Goal: Information Seeking & Learning: Learn about a topic

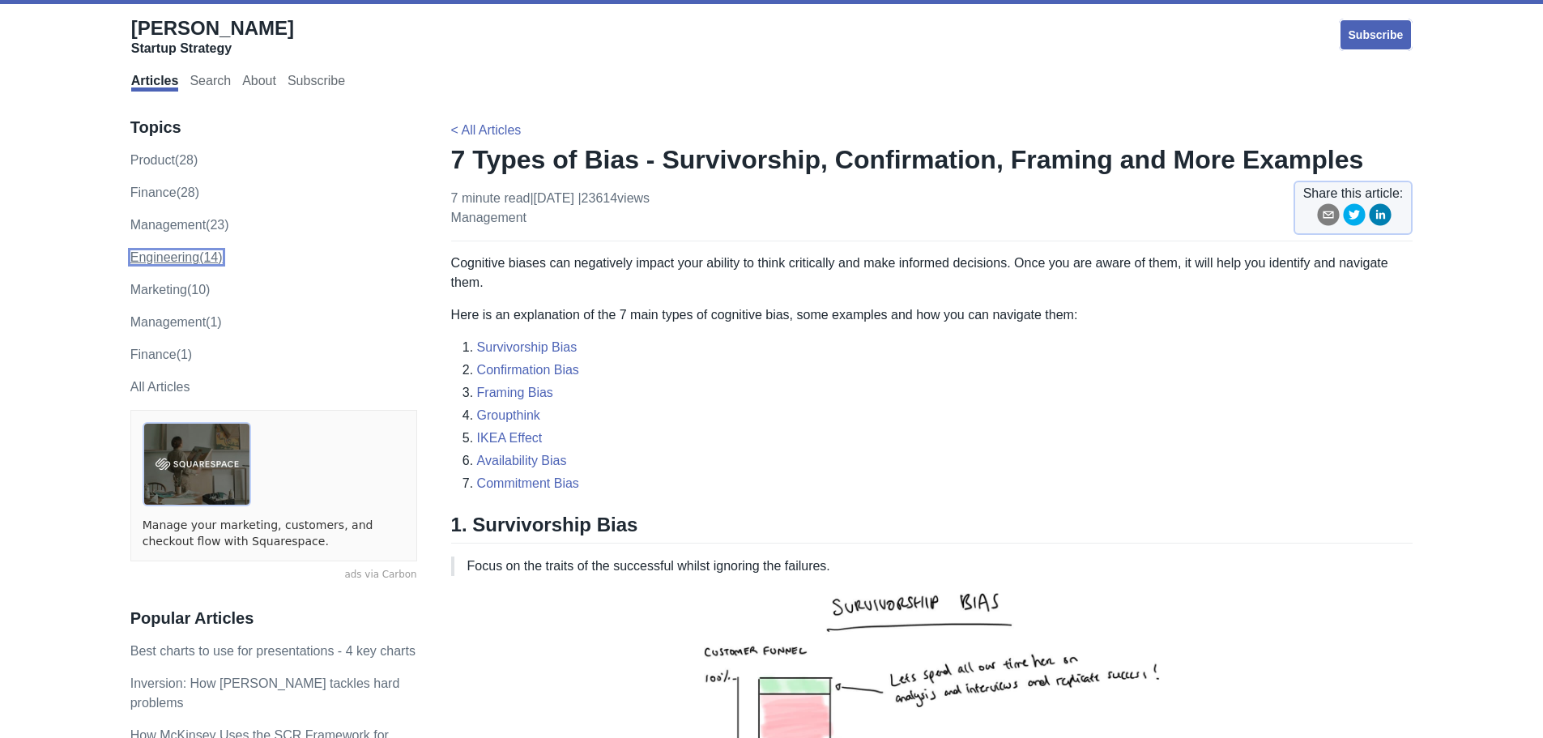
click at [186, 262] on link "engineering (14)" at bounding box center [176, 257] width 92 height 14
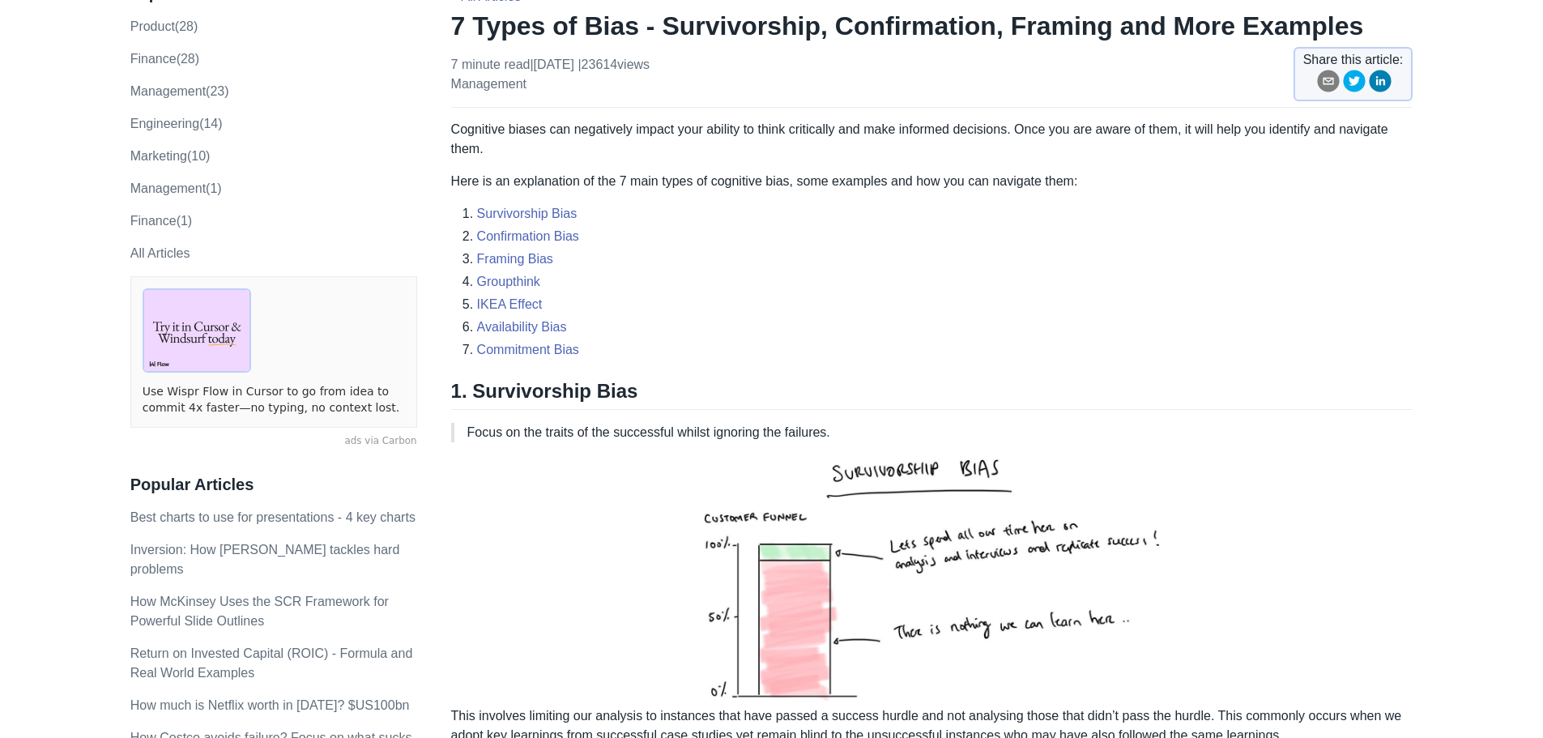
scroll to position [162, 0]
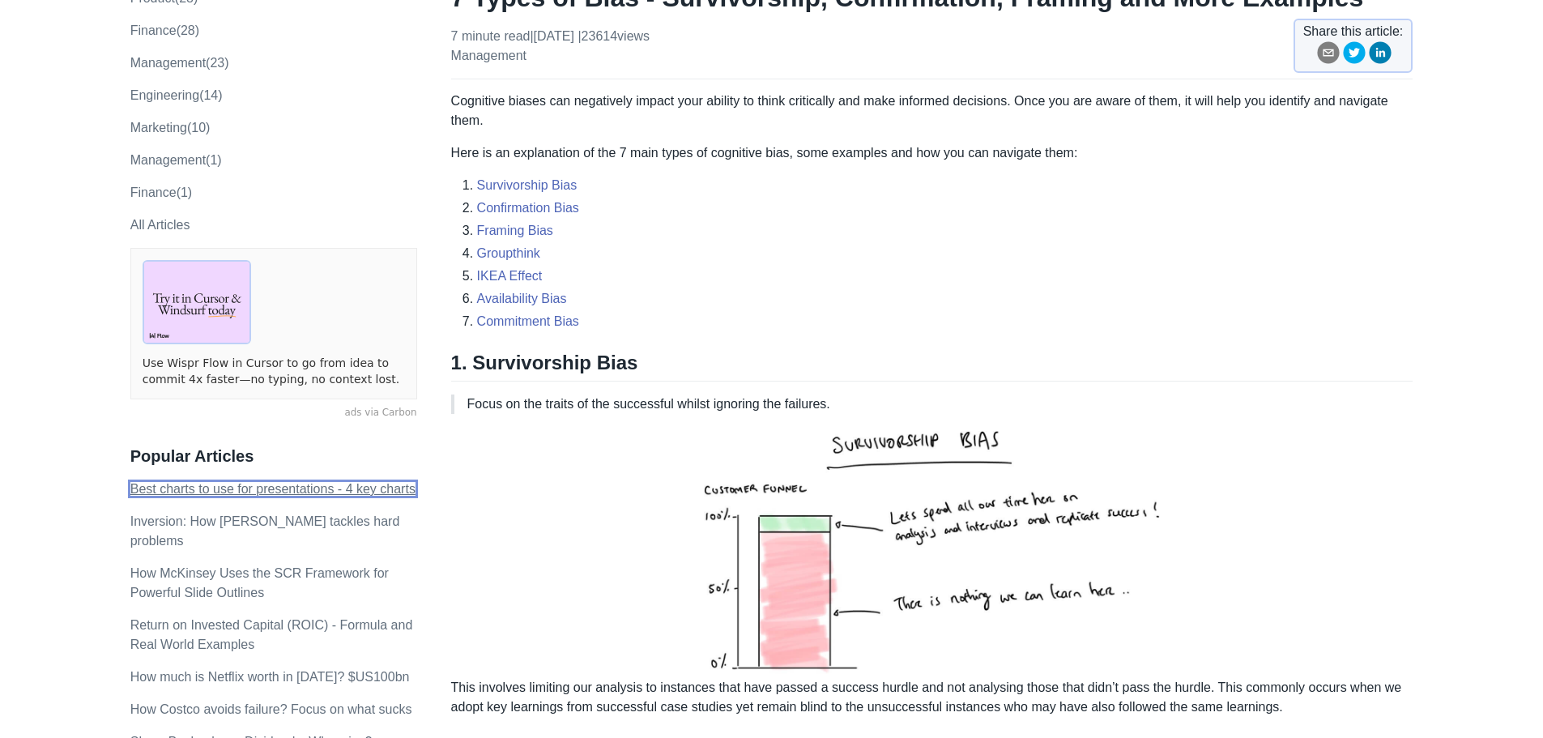
click at [206, 482] on link "Best charts to use for presentations - 4 key charts" at bounding box center [272, 489] width 285 height 14
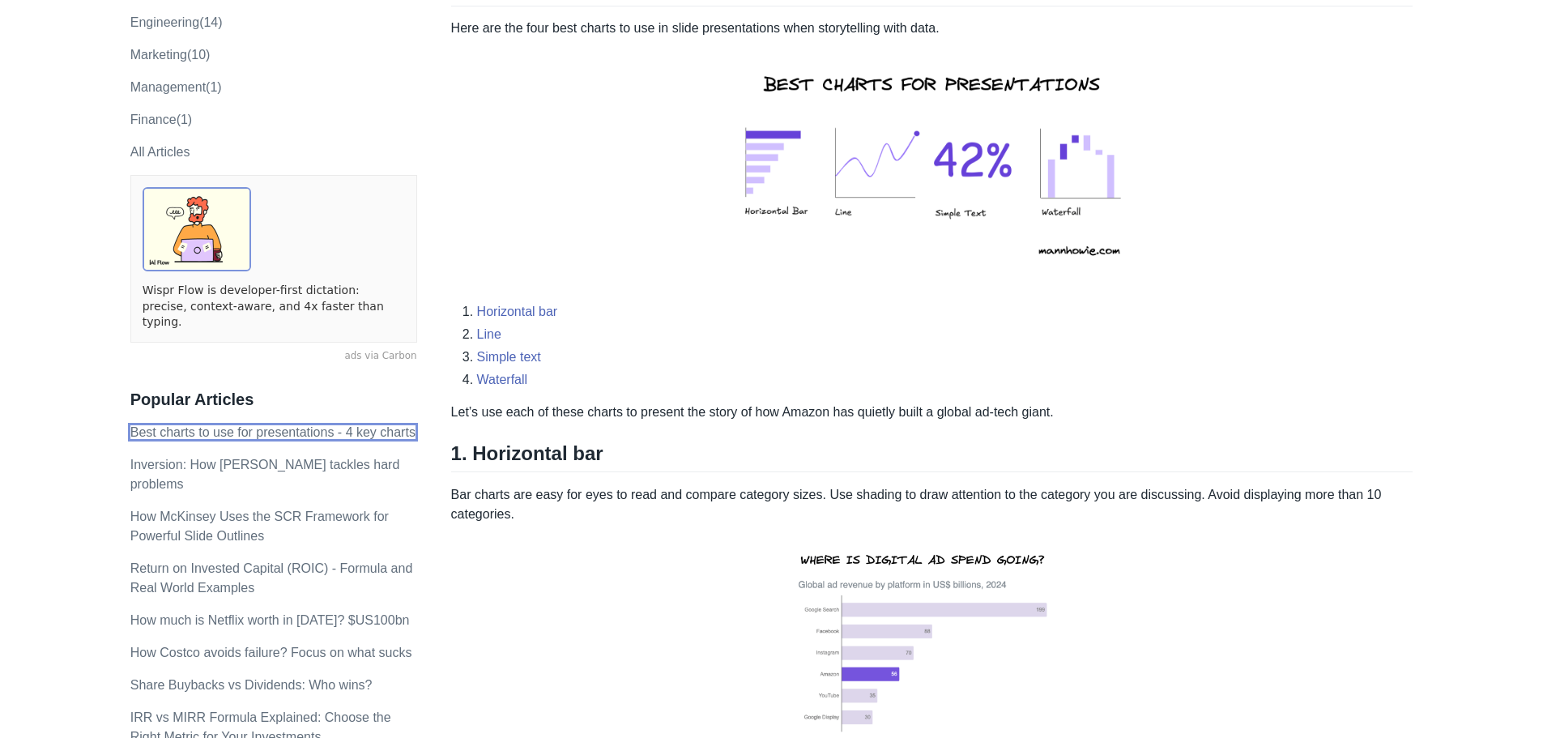
scroll to position [243, 0]
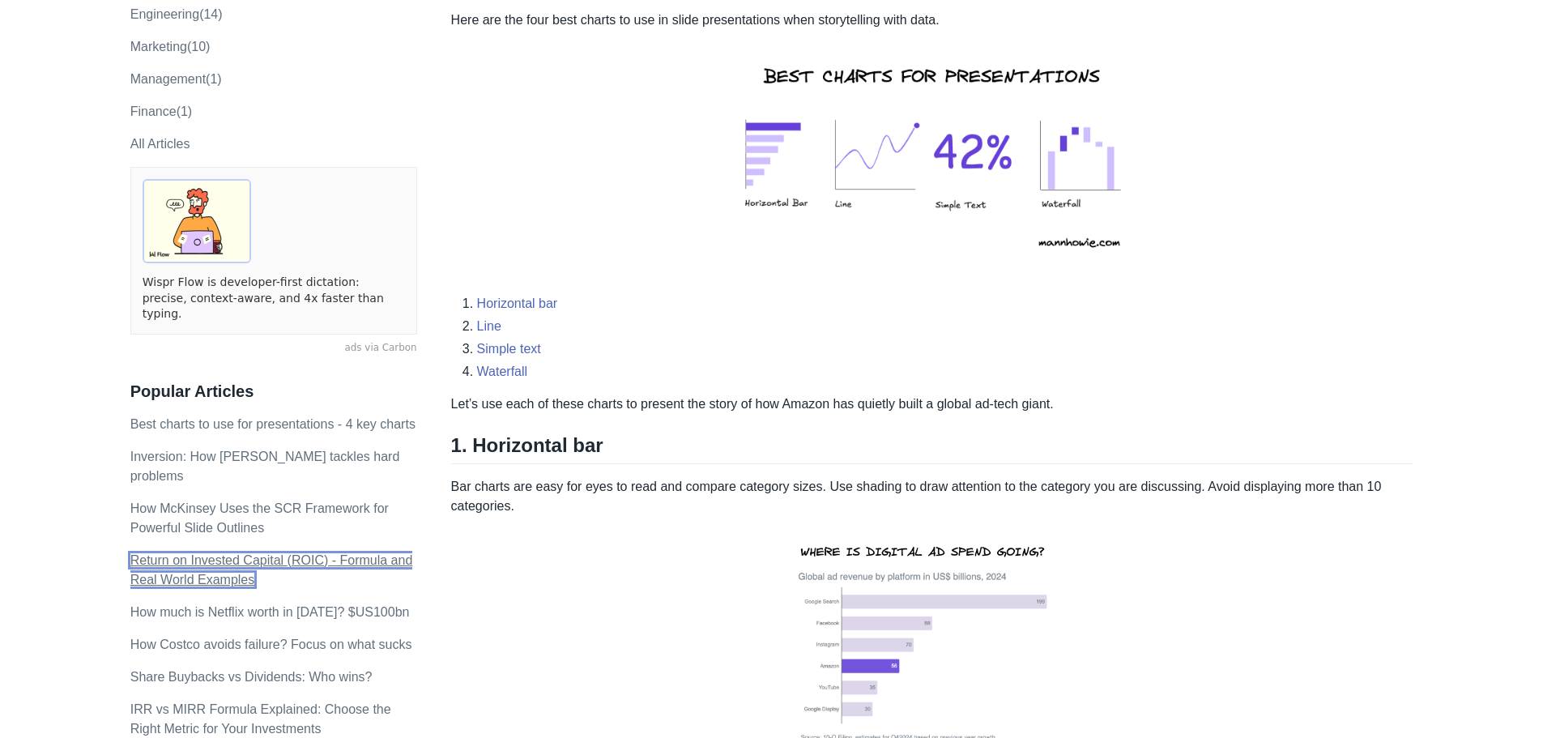
click at [213, 553] on link "Return on Invested Capital (ROIC) - Formula and Real World Examples" at bounding box center [271, 569] width 283 height 33
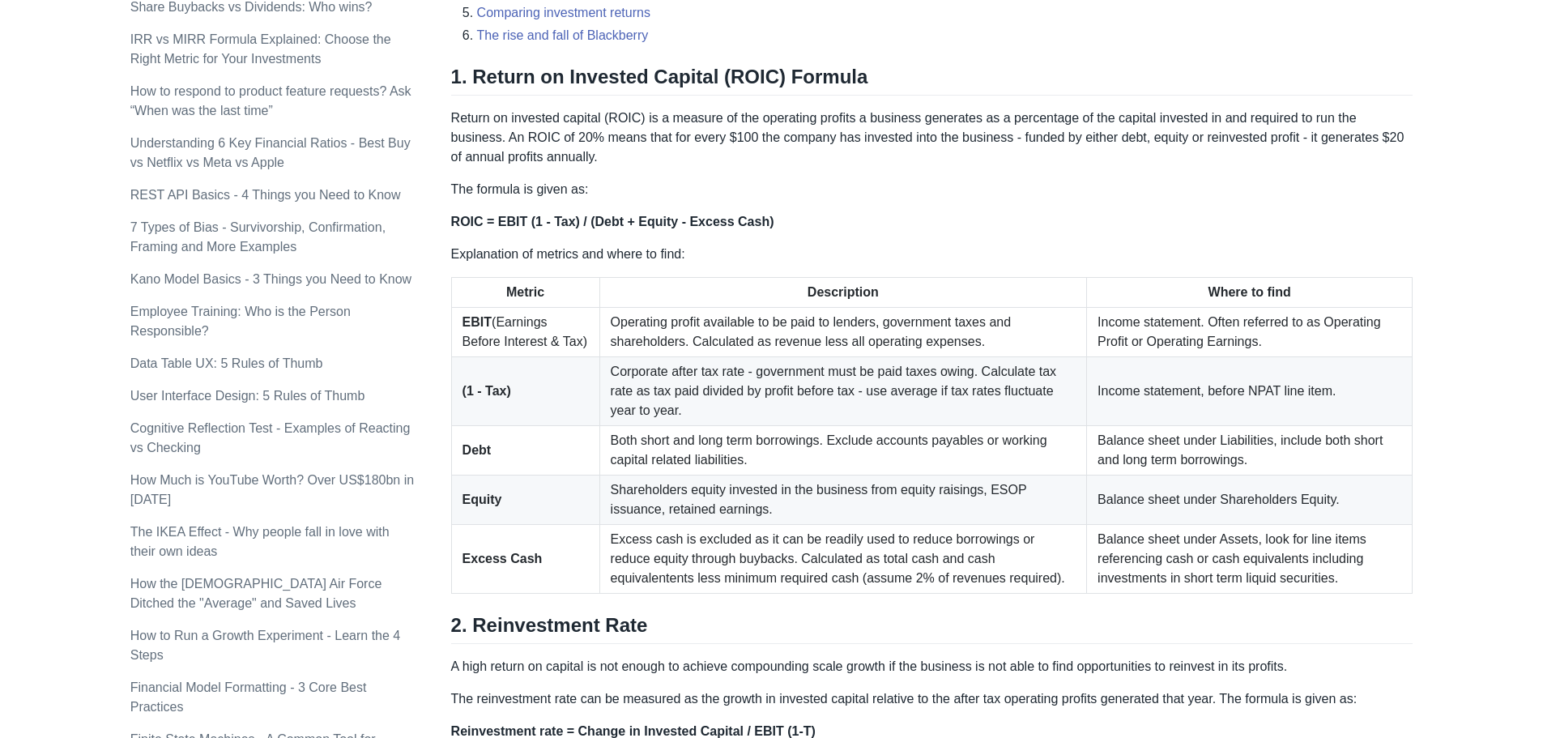
scroll to position [891, 0]
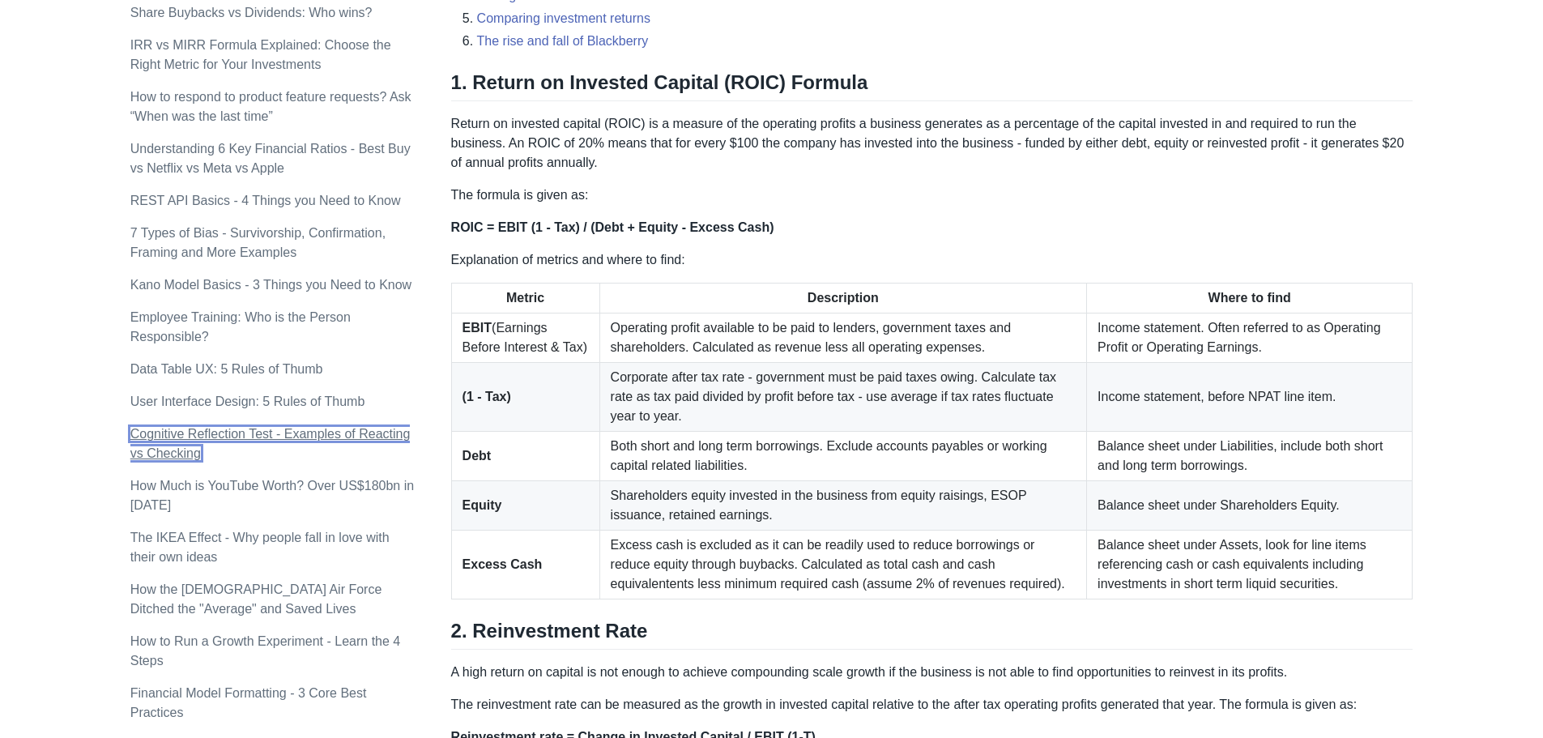
click at [189, 427] on link "Cognitive Reflection Test - Examples of Reacting vs Checking" at bounding box center [270, 443] width 280 height 33
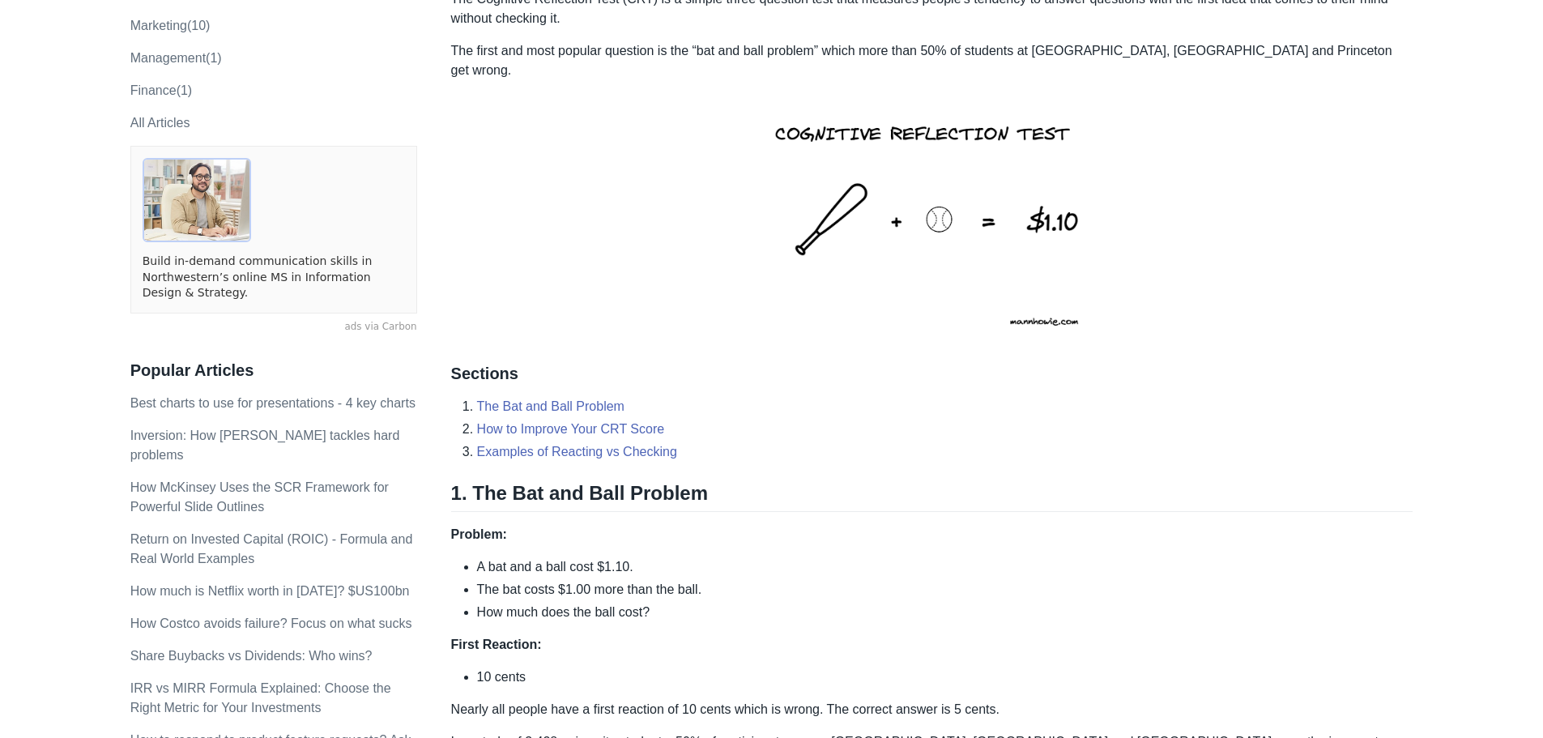
scroll to position [345, 0]
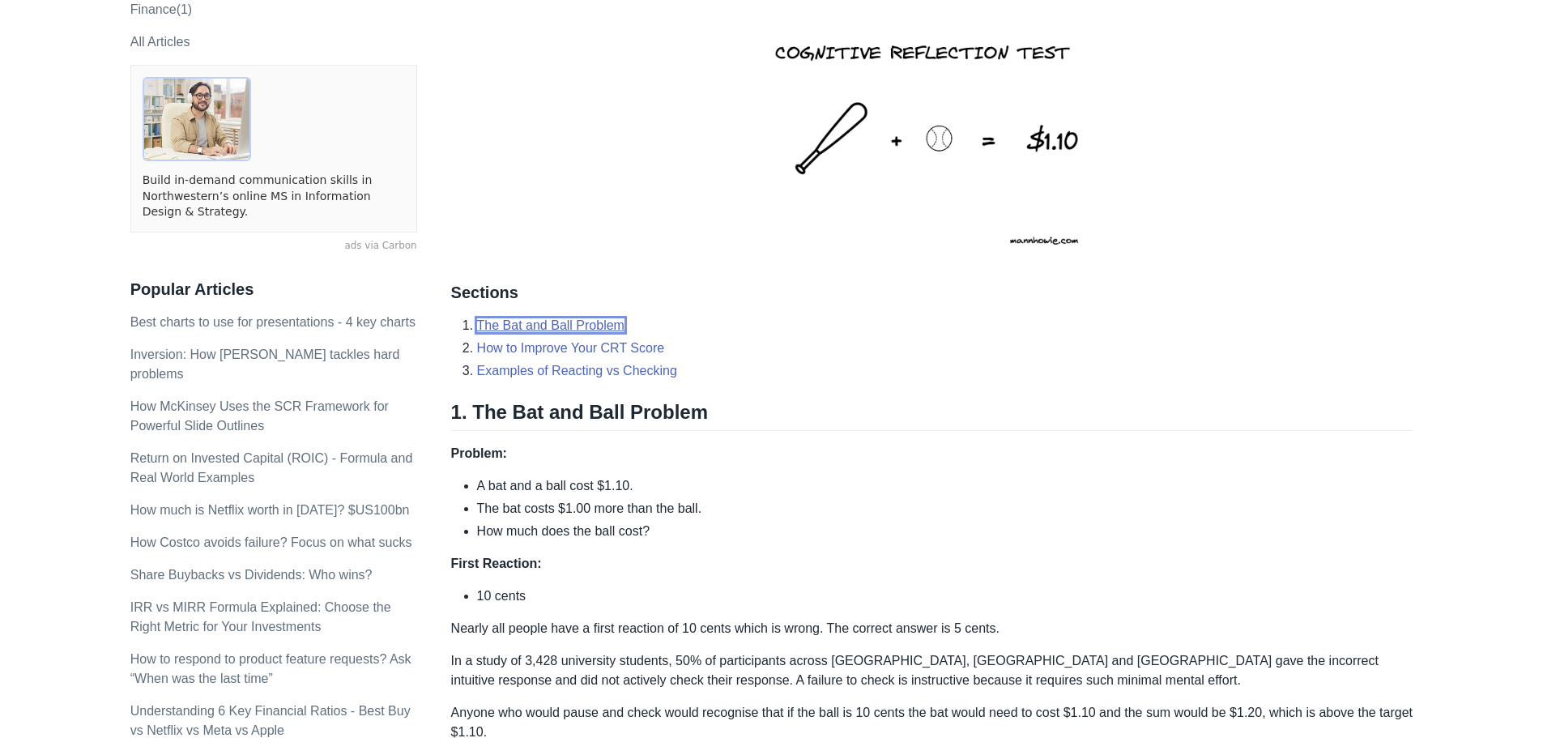
click at [595, 318] on link "The Bat and Ball Problem" at bounding box center [550, 325] width 147 height 14
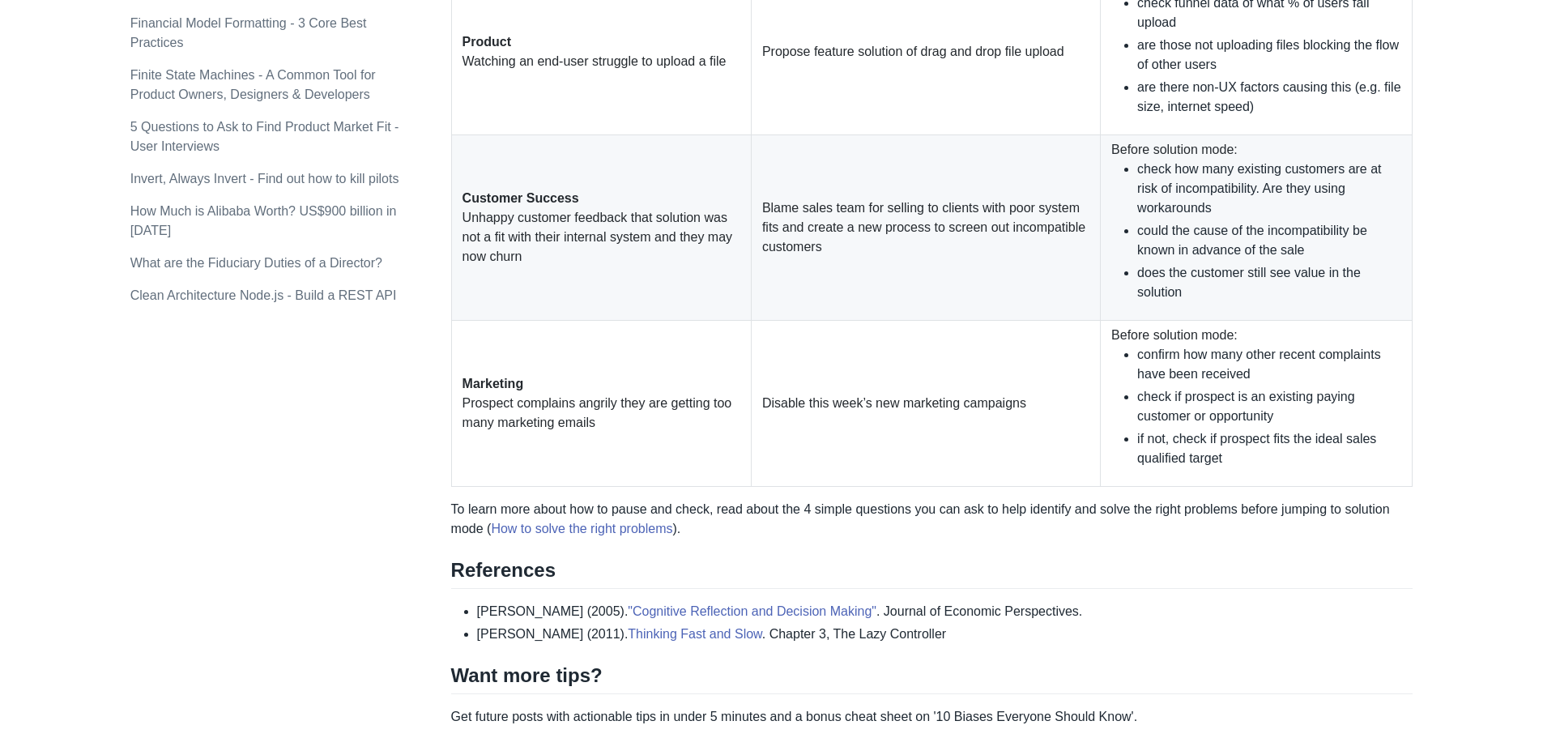
scroll to position [1615, 0]
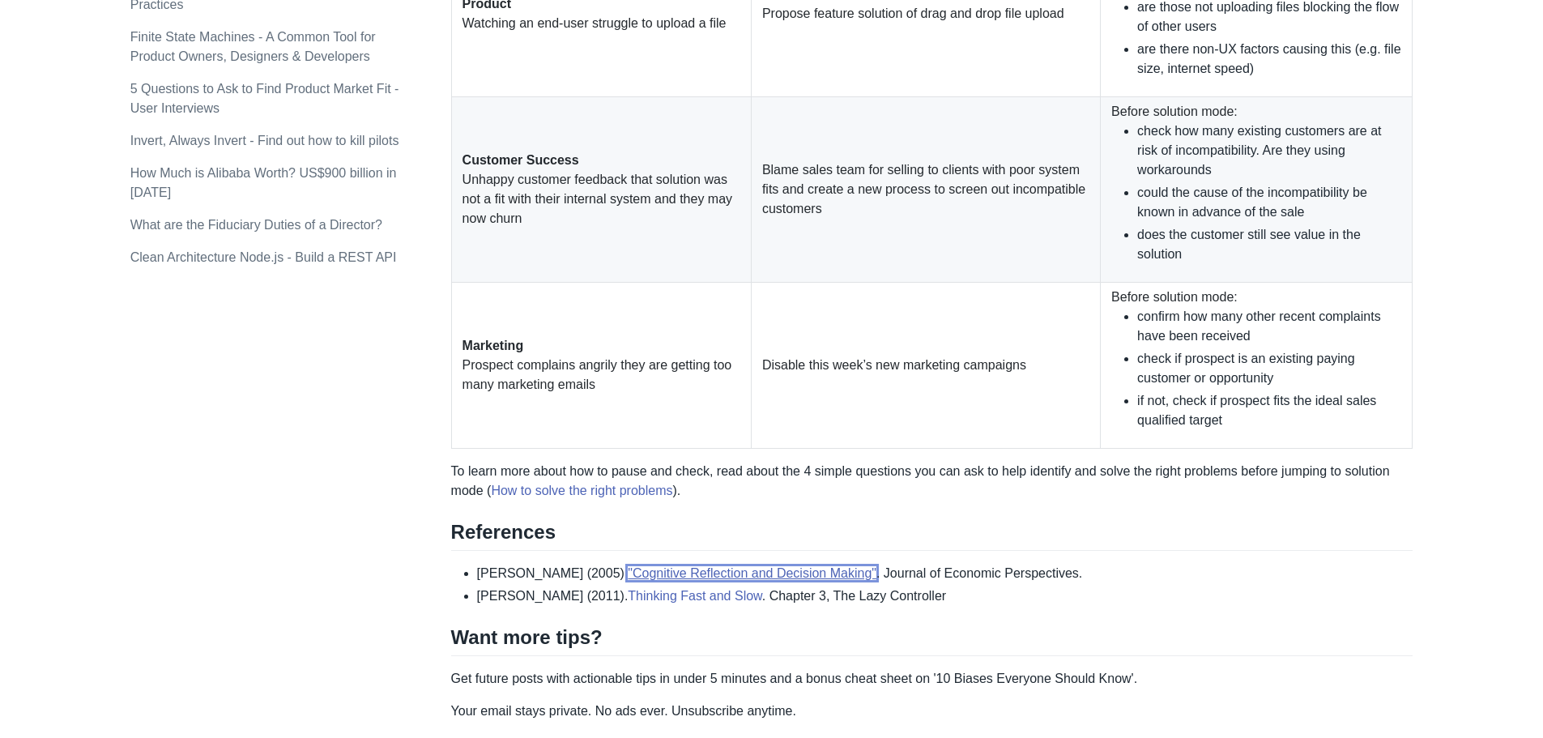
click at [808, 566] on link ""Cognitive Reflection and Decision Making"" at bounding box center [752, 573] width 249 height 14
